Goal: Find contact information: Find contact information

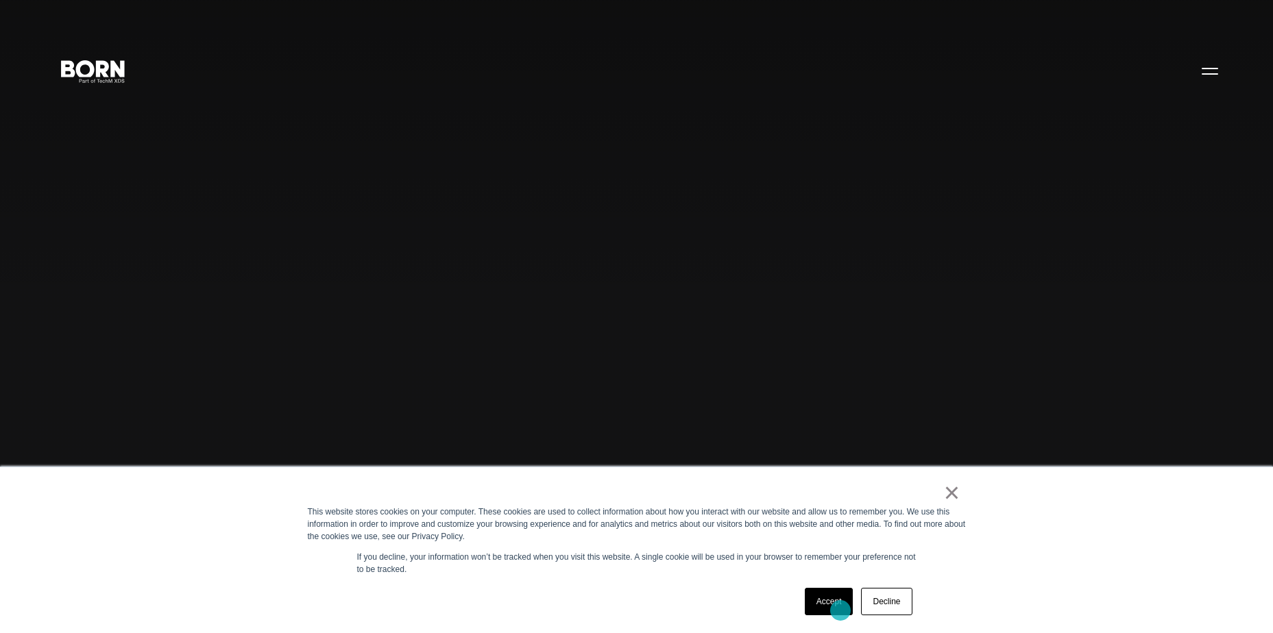
click at [837, 609] on link "Accept" at bounding box center [828, 601] width 49 height 27
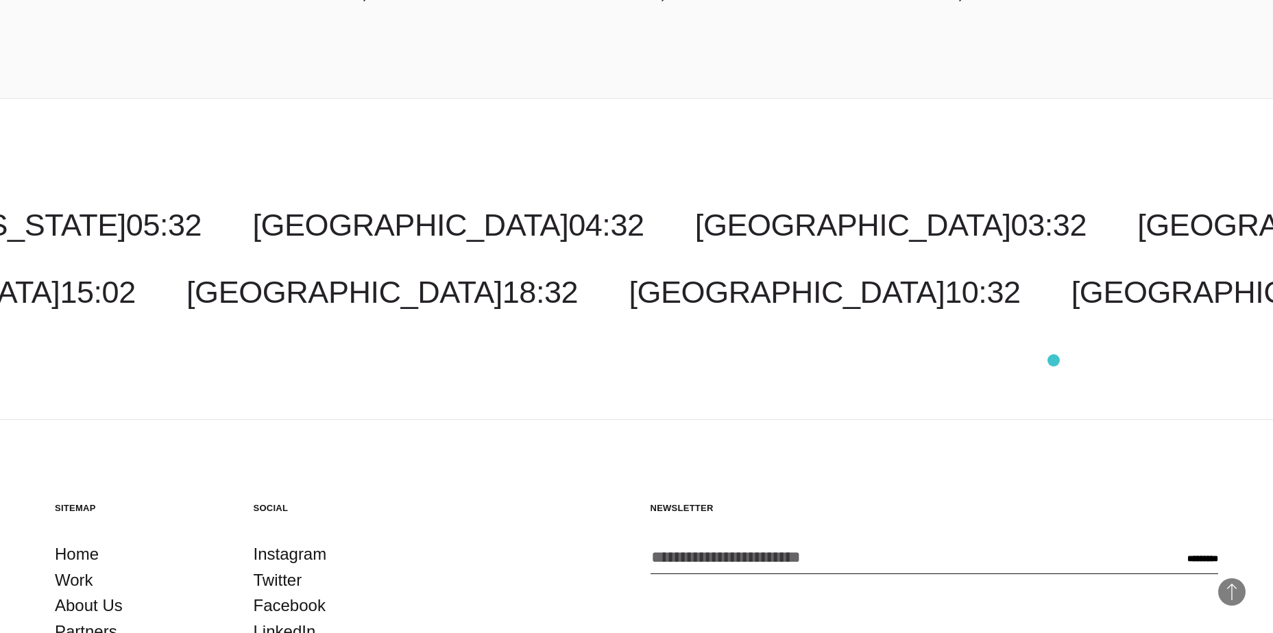
scroll to position [4091, 0]
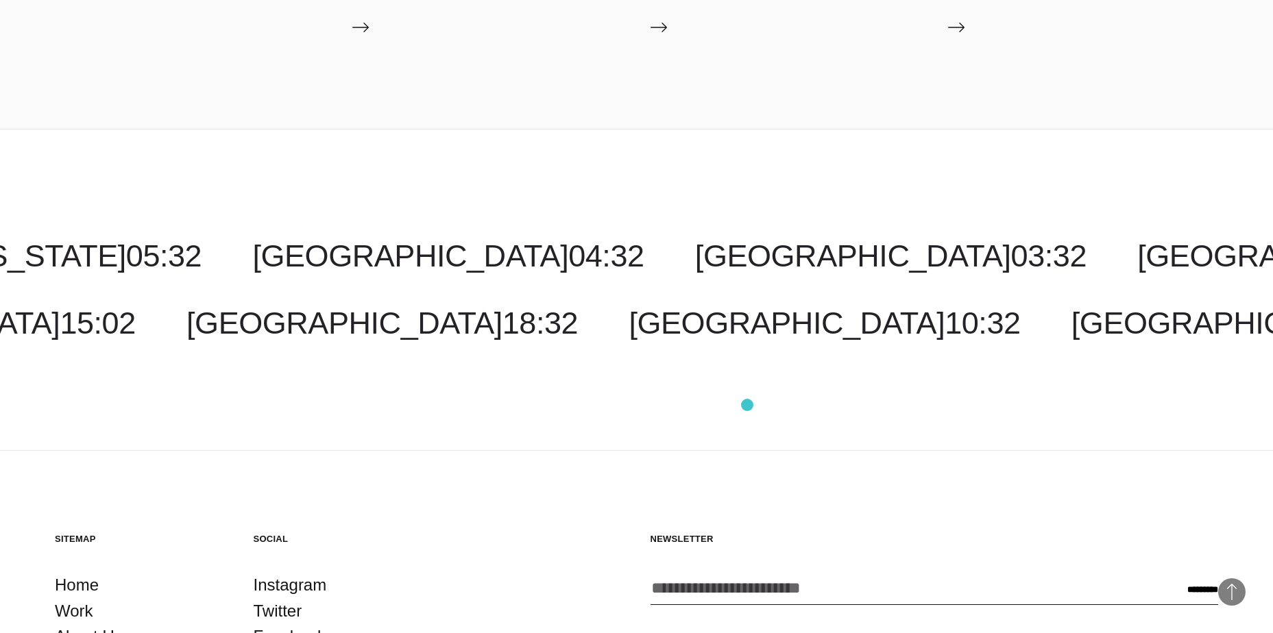
drag, startPoint x: 1118, startPoint y: 258, endPoint x: 747, endPoint y: 406, distance: 399.6
click at [747, 406] on div "[GEOGRAPHIC_DATA] 03:32 [GEOGRAPHIC_DATA] 17:32 [US_STATE] 05:32 [GEOGRAPHIC_DA…" at bounding box center [636, 290] width 1273 height 322
drag, startPoint x: 747, startPoint y: 406, endPoint x: 972, endPoint y: 441, distance: 227.5
click at [972, 441] on div "[GEOGRAPHIC_DATA] 03:32 [GEOGRAPHIC_DATA] 17:32 [US_STATE] 05:32 [GEOGRAPHIC_DA…" at bounding box center [636, 290] width 1273 height 322
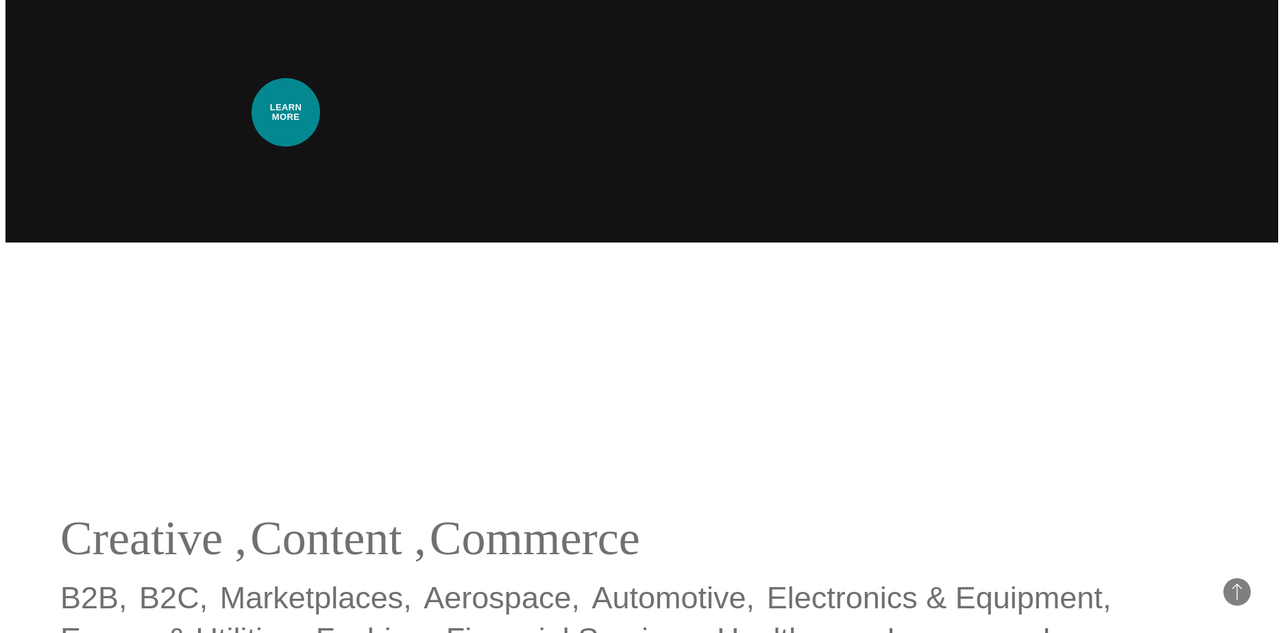
scroll to position [0, 0]
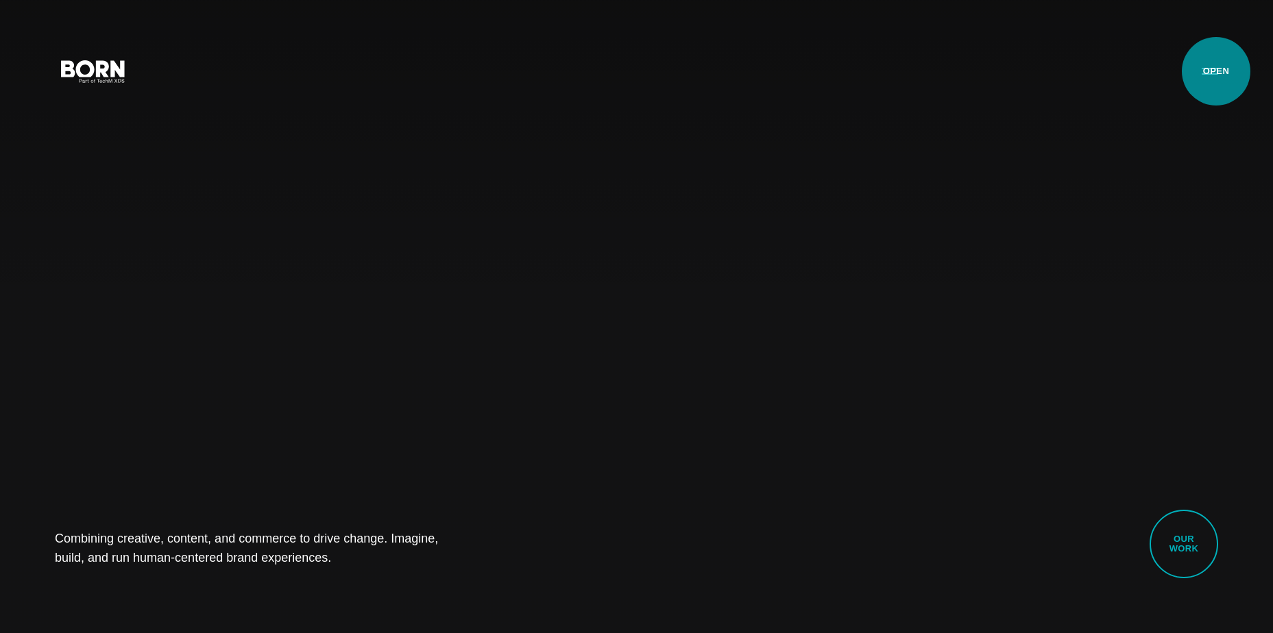
click at [1216, 71] on button "Primary Menu" at bounding box center [1209, 70] width 33 height 29
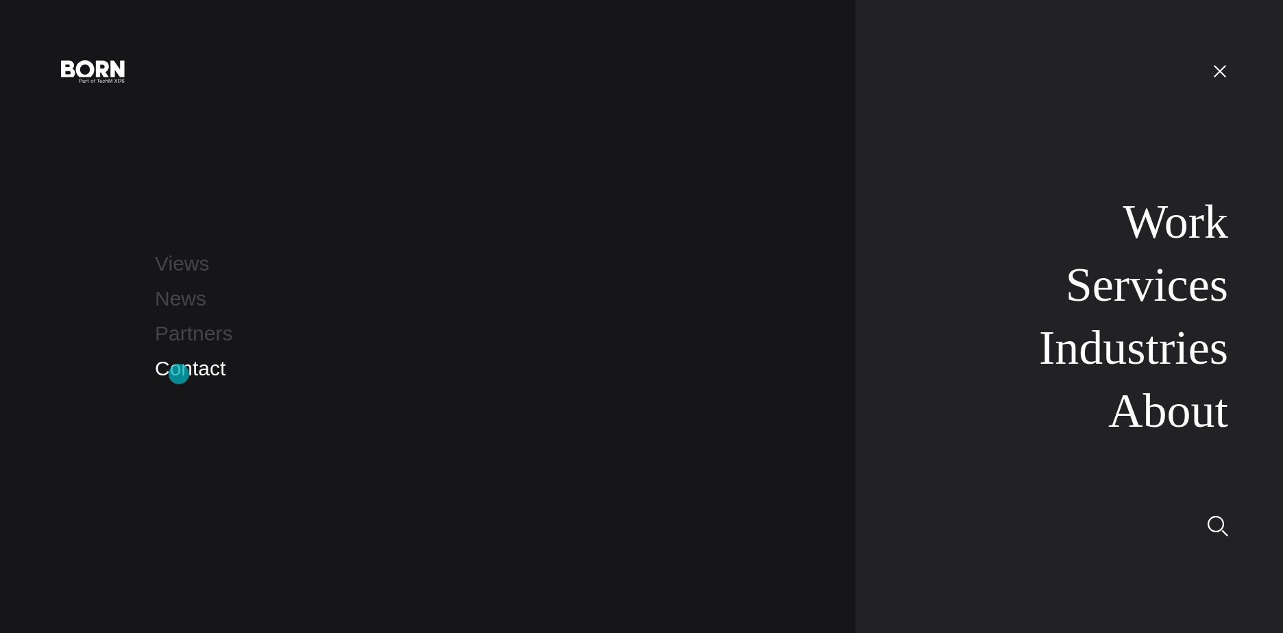
click at [179, 374] on link "Contact" at bounding box center [190, 368] width 71 height 23
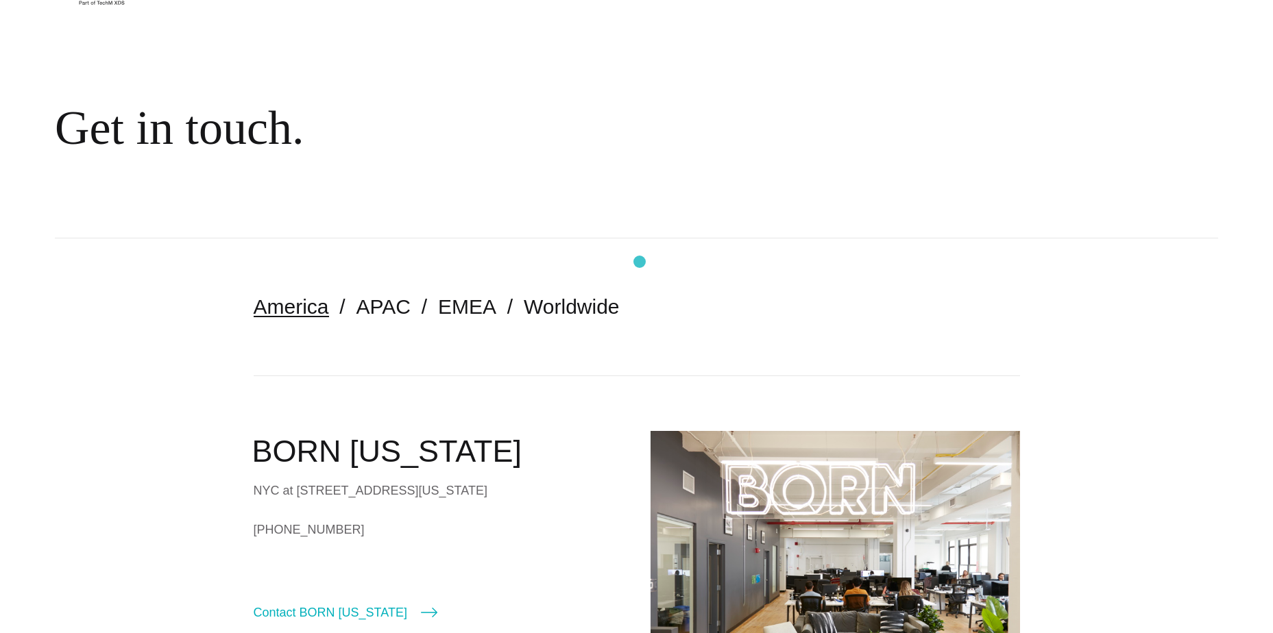
scroll to position [206, 0]
